Goal: Transaction & Acquisition: Purchase product/service

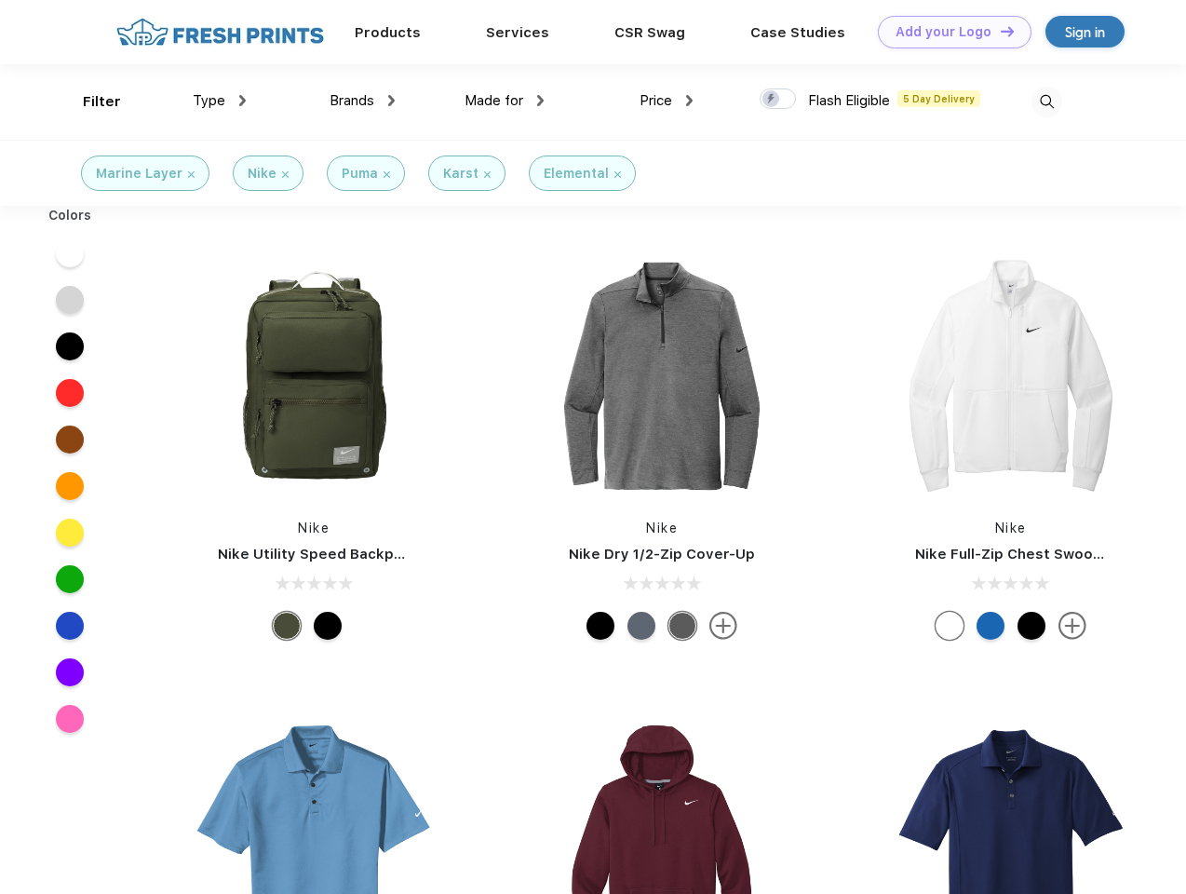
click at [948, 32] on link "Add your Logo Design Tool" at bounding box center [955, 32] width 154 height 33
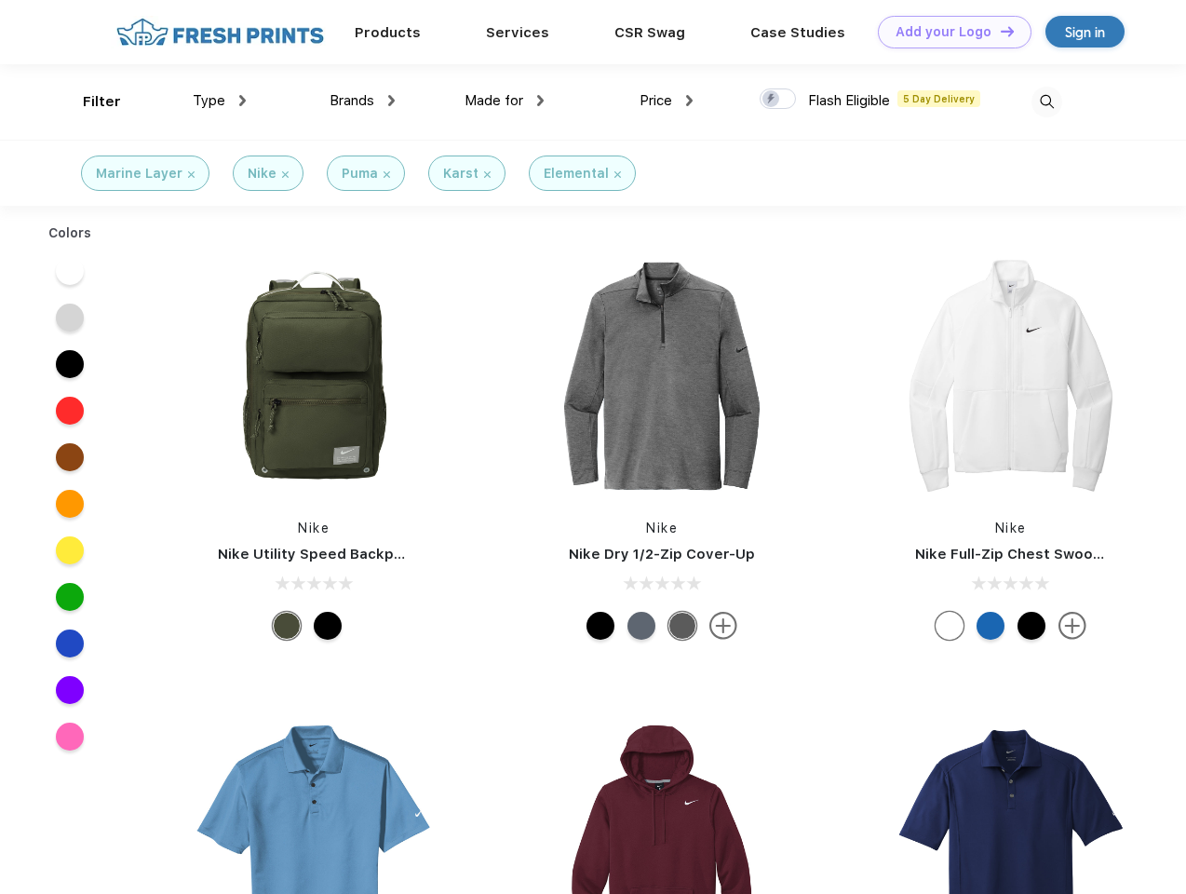
click at [0, 0] on div "Design Tool" at bounding box center [0, 0] width 0 height 0
click at [999, 31] on link "Add your Logo Design Tool" at bounding box center [955, 32] width 154 height 33
click at [89, 102] on div "Filter" at bounding box center [102, 101] width 38 height 21
click at [220, 101] on span "Type" at bounding box center [209, 100] width 33 height 17
click at [362, 101] on span "Brands" at bounding box center [352, 100] width 45 height 17
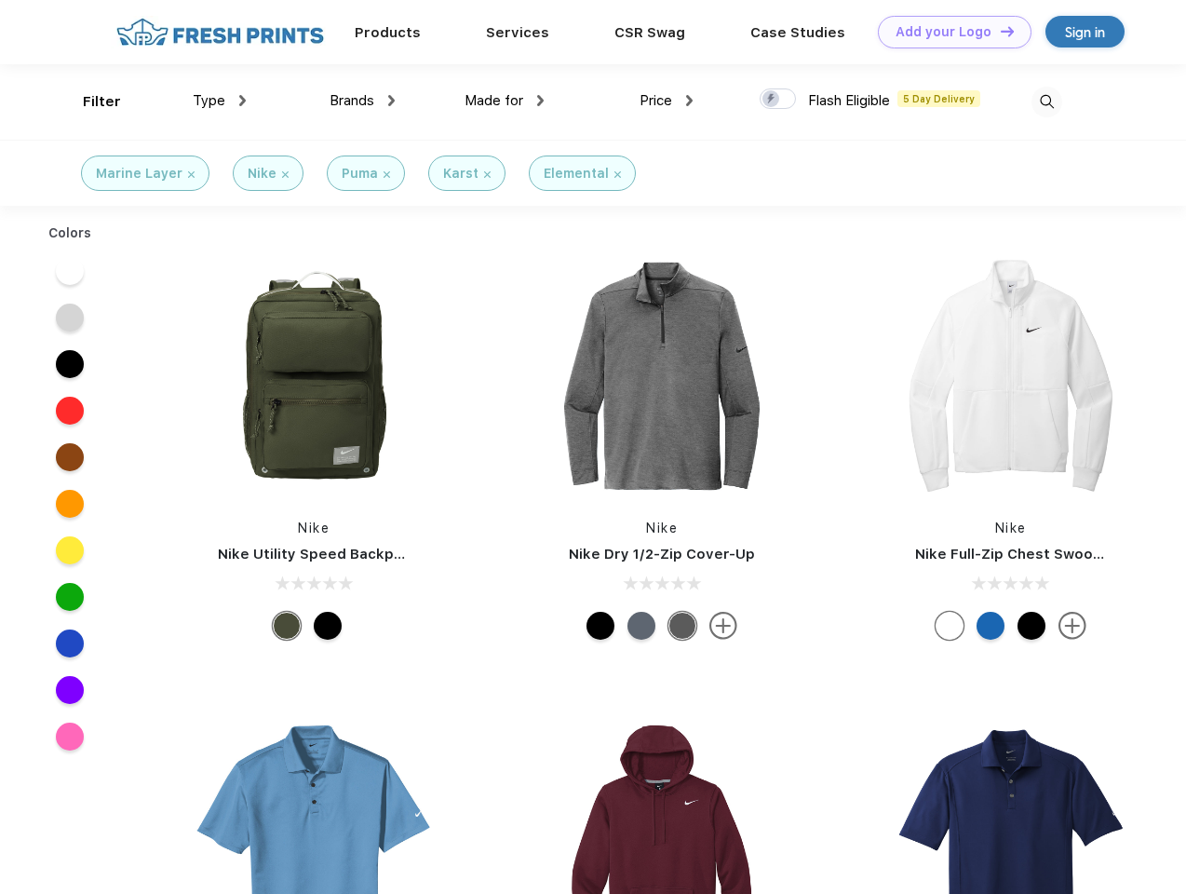
click at [505, 101] on span "Made for" at bounding box center [494, 100] width 59 height 17
click at [667, 101] on span "Price" at bounding box center [656, 100] width 33 height 17
click at [778, 100] on div at bounding box center [778, 98] width 36 height 20
click at [772, 100] on input "checkbox" at bounding box center [766, 94] width 12 height 12
click at [1047, 102] on img at bounding box center [1047, 102] width 31 height 31
